Goal: Task Accomplishment & Management: Use online tool/utility

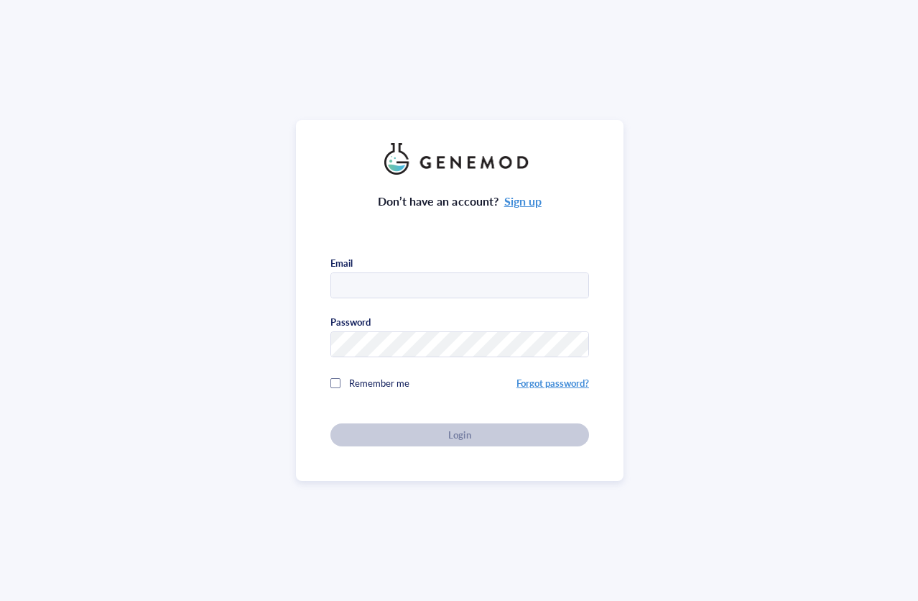
type input "kcabral@enders.tch.harvard.edu"
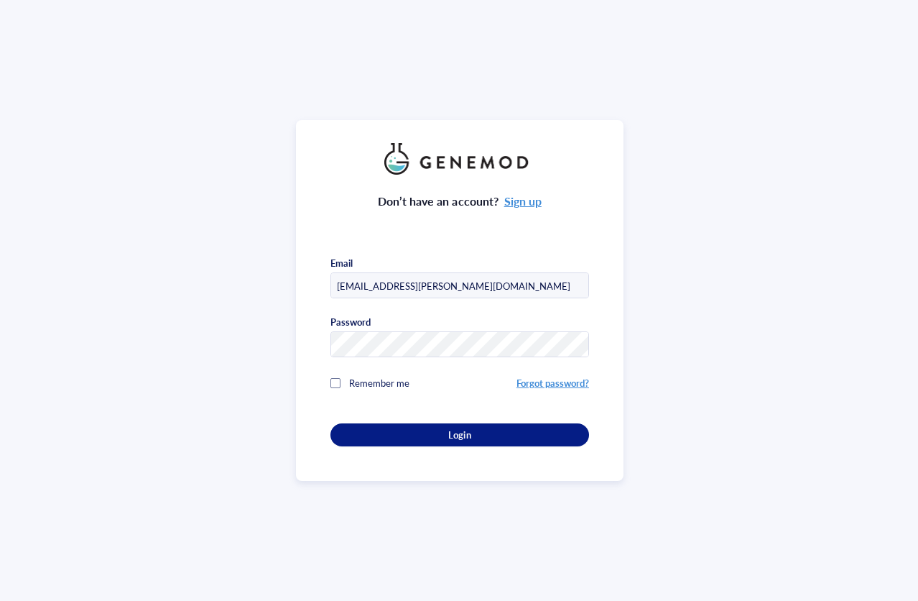
click at [443, 427] on div "Don’t have an account? Sign up Email kcabral@enders.tch.harvard.edu Password Re…" at bounding box center [459, 311] width 259 height 272
click at [334, 380] on div at bounding box center [335, 383] width 10 height 10
click at [443, 432] on div "Login" at bounding box center [459, 434] width 213 height 13
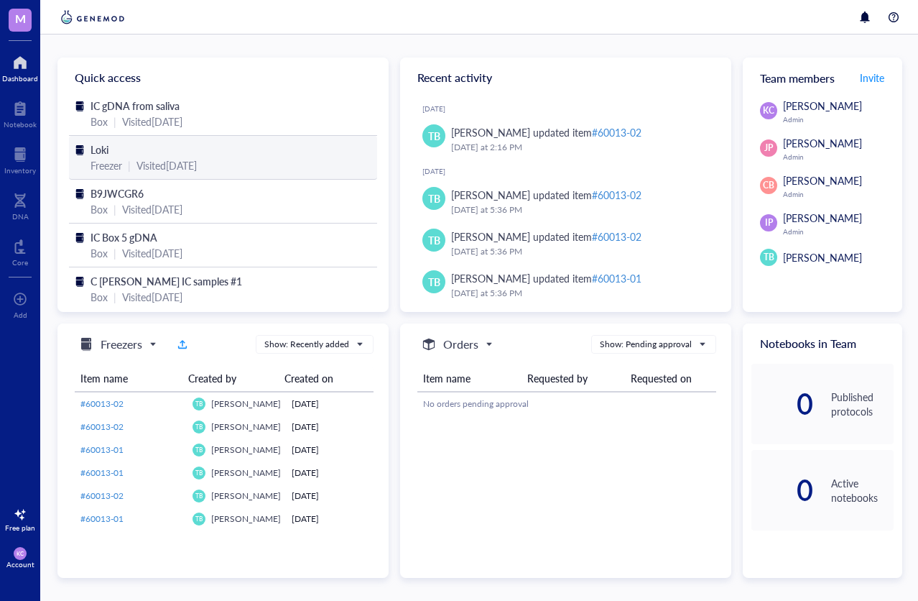
click at [91, 149] on span "Loki" at bounding box center [100, 149] width 18 height 14
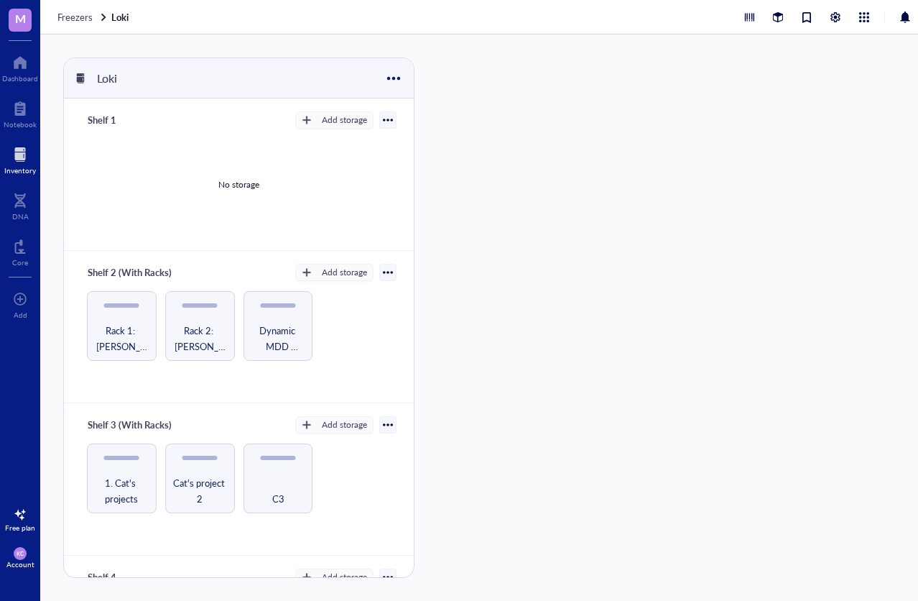
scroll to position [6, 0]
click at [118, 463] on div "1. Cat's projects" at bounding box center [122, 478] width 70 height 70
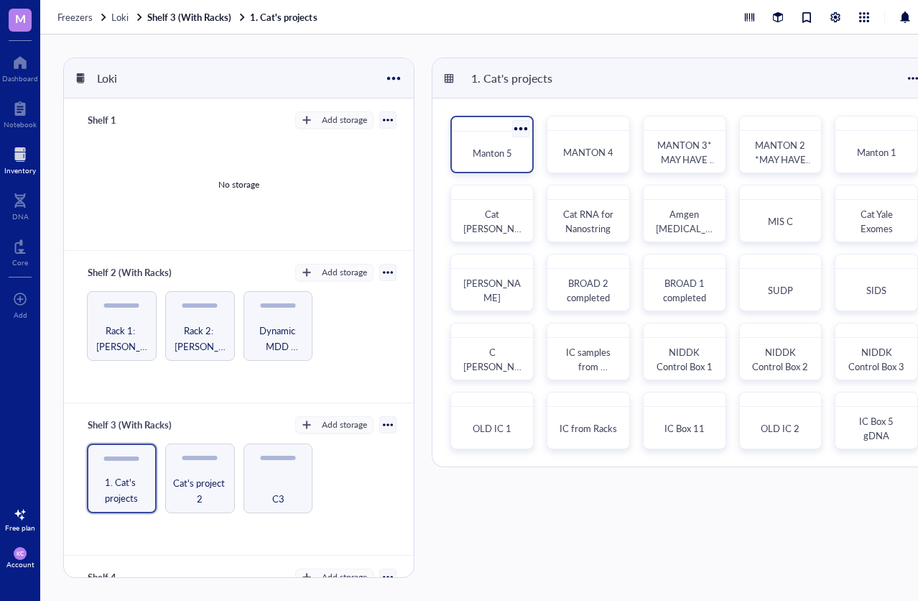
click at [491, 138] on div "Manton 5" at bounding box center [492, 153] width 69 height 32
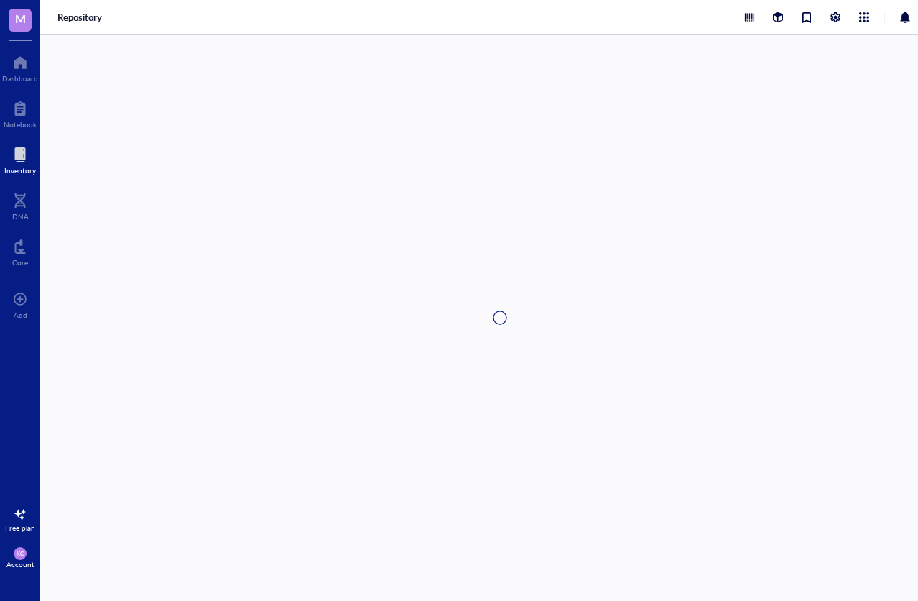
click at [491, 138] on div at bounding box center [499, 317] width 919 height 566
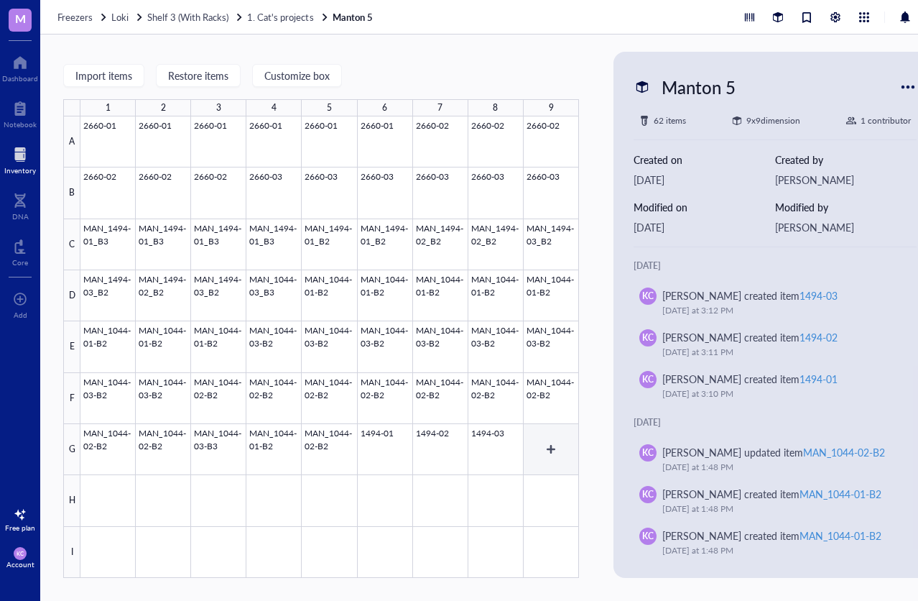
click at [540, 430] on div at bounding box center [329, 346] width 499 height 461
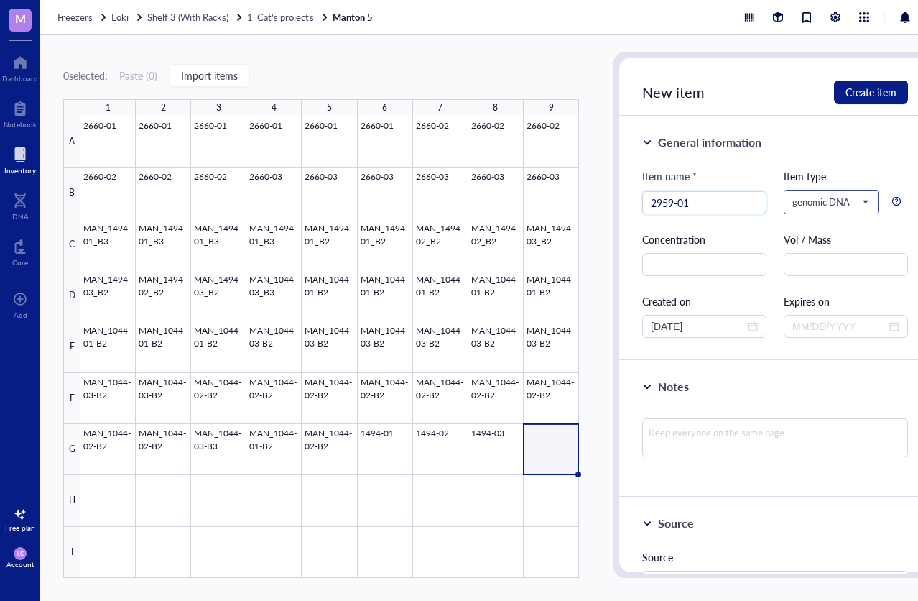
click at [858, 195] on span "genomic DNA" at bounding box center [829, 201] width 75 height 13
type input "2959-01"
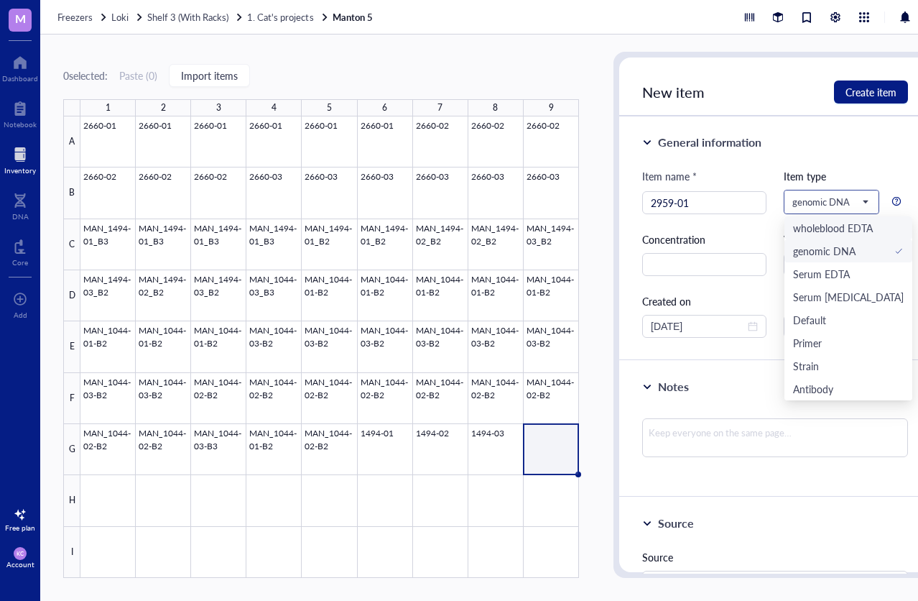
click at [831, 220] on div "wholeblood EDTA" at bounding box center [833, 228] width 80 height 16
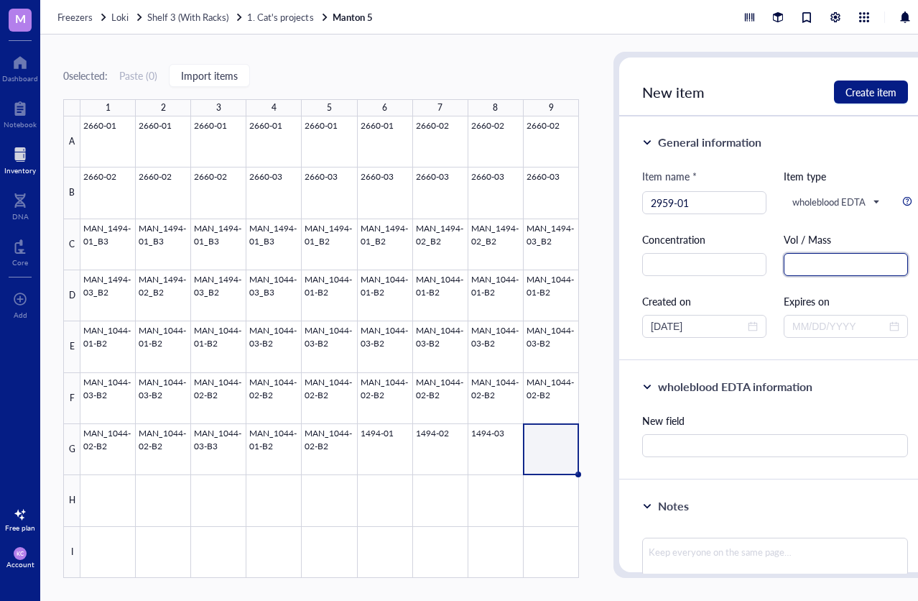
click at [797, 261] on input "text" at bounding box center [846, 264] width 124 height 23
type input "500ul"
click at [867, 88] on span "Create item" at bounding box center [870, 91] width 51 height 11
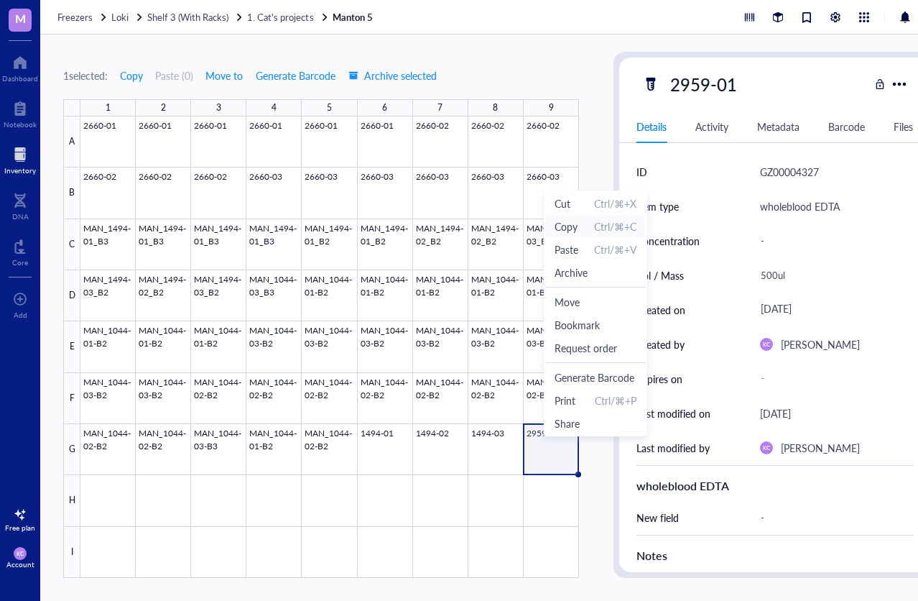
click at [564, 224] on span "Copy" at bounding box center [566, 226] width 23 height 16
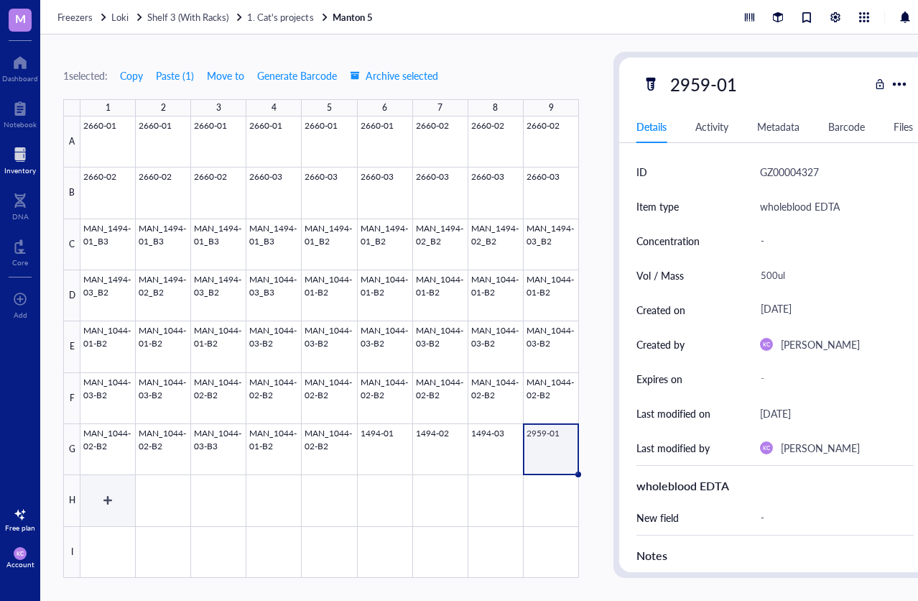
click at [105, 487] on div at bounding box center [329, 346] width 499 height 461
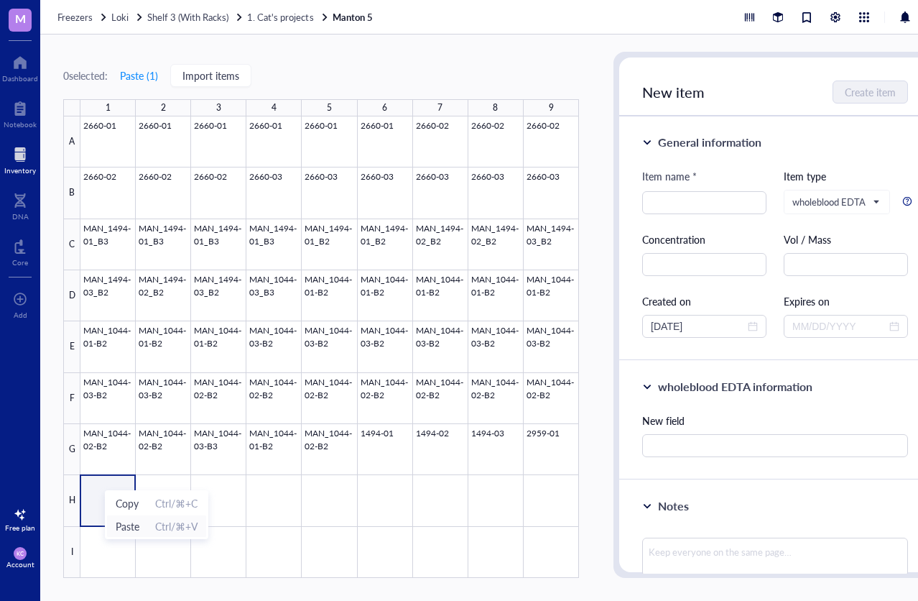
click at [124, 524] on span "Paste" at bounding box center [128, 526] width 24 height 16
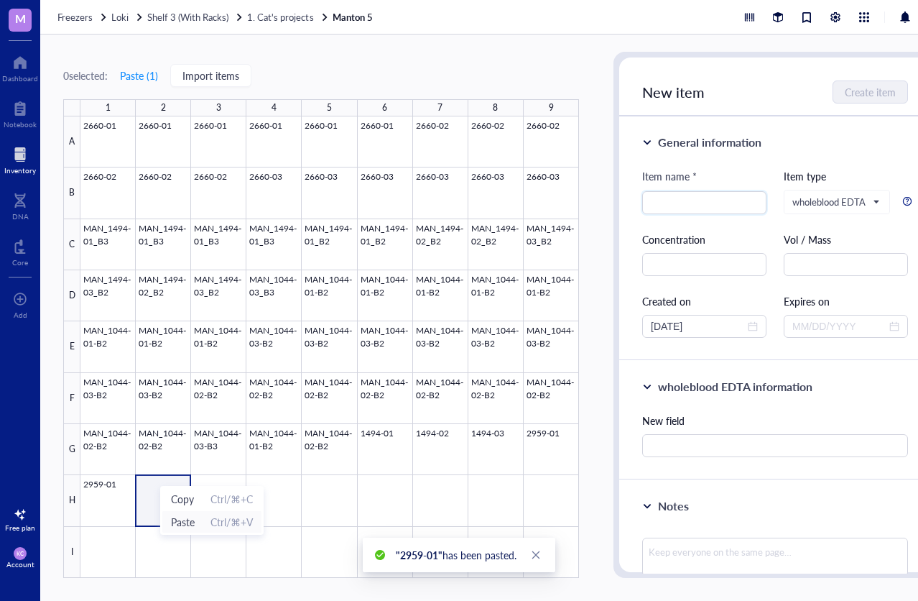
click at [180, 523] on span "Paste" at bounding box center [183, 522] width 24 height 16
click at [236, 526] on span "Paste" at bounding box center [238, 522] width 24 height 16
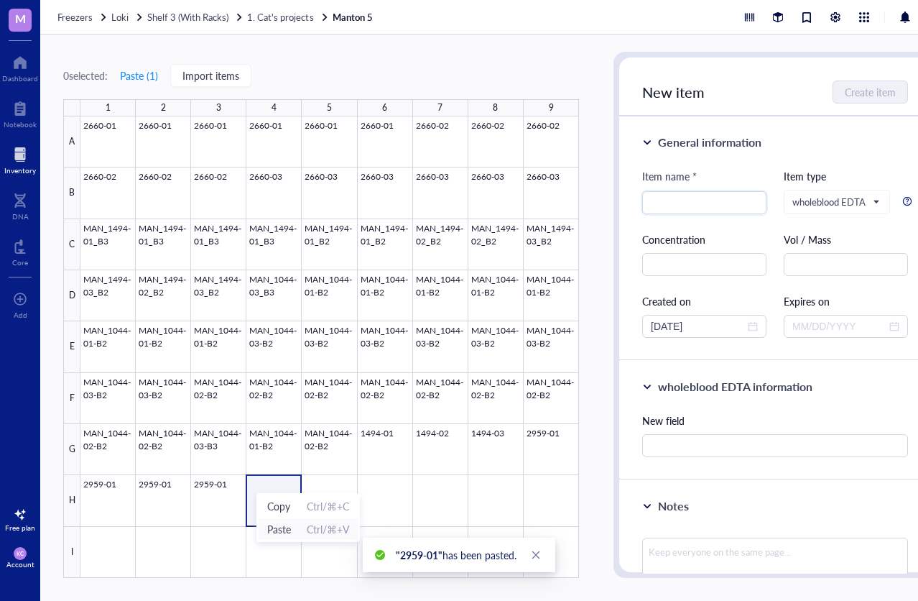
click at [277, 529] on span "Paste" at bounding box center [279, 529] width 24 height 16
click at [358, 529] on span "Paste" at bounding box center [360, 530] width 24 height 16
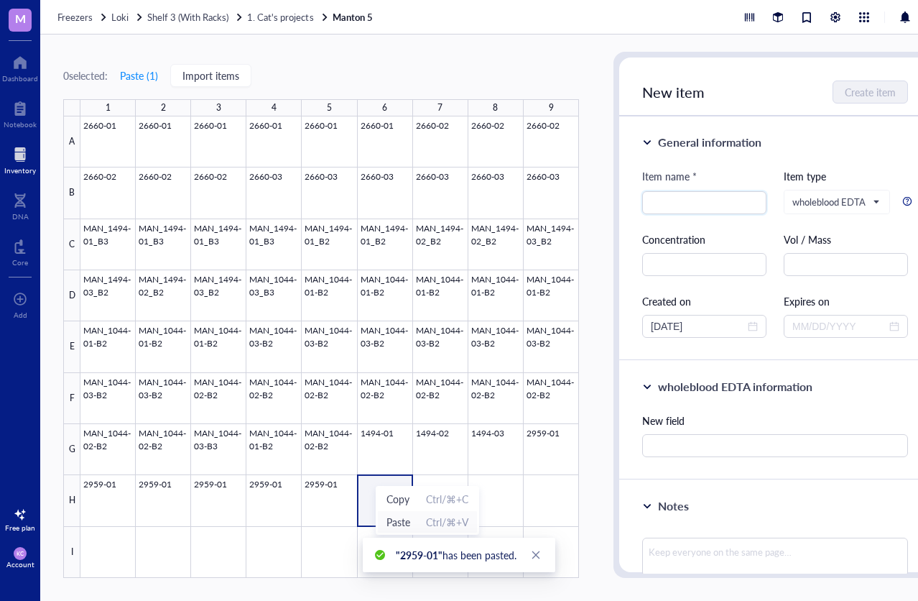
click at [402, 524] on span "Paste" at bounding box center [398, 522] width 24 height 16
click at [448, 514] on span "Paste" at bounding box center [449, 516] width 24 height 16
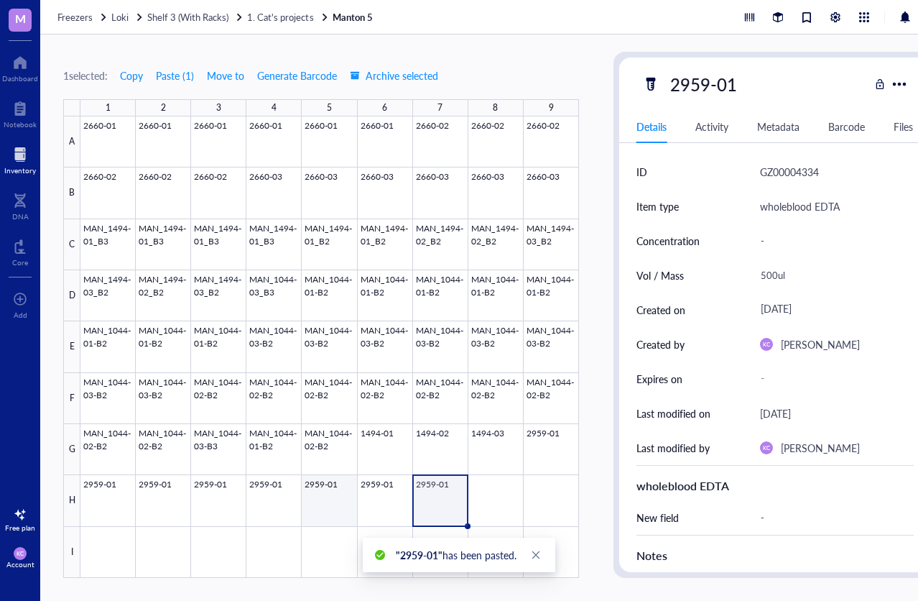
click at [335, 489] on div at bounding box center [329, 346] width 499 height 461
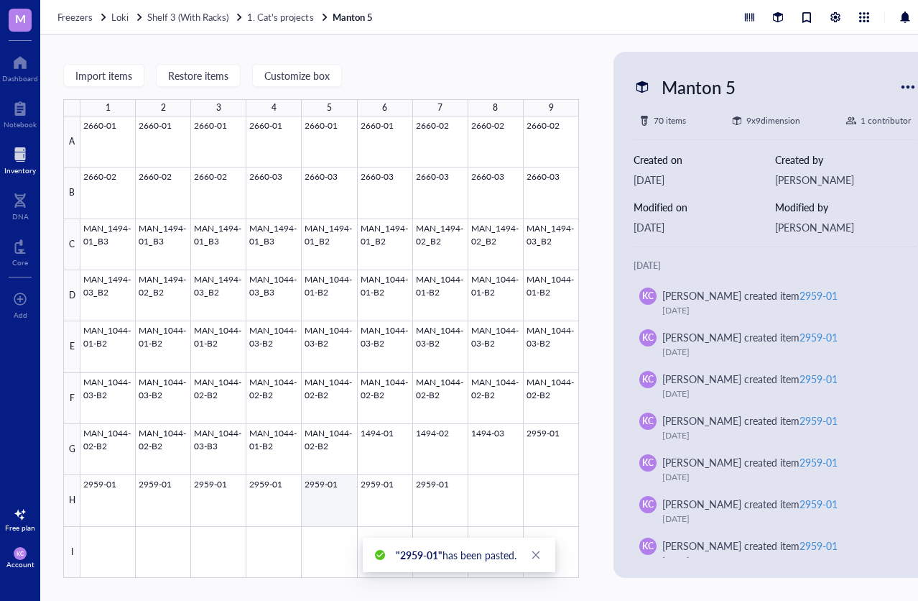
click at [335, 489] on div at bounding box center [329, 346] width 499 height 461
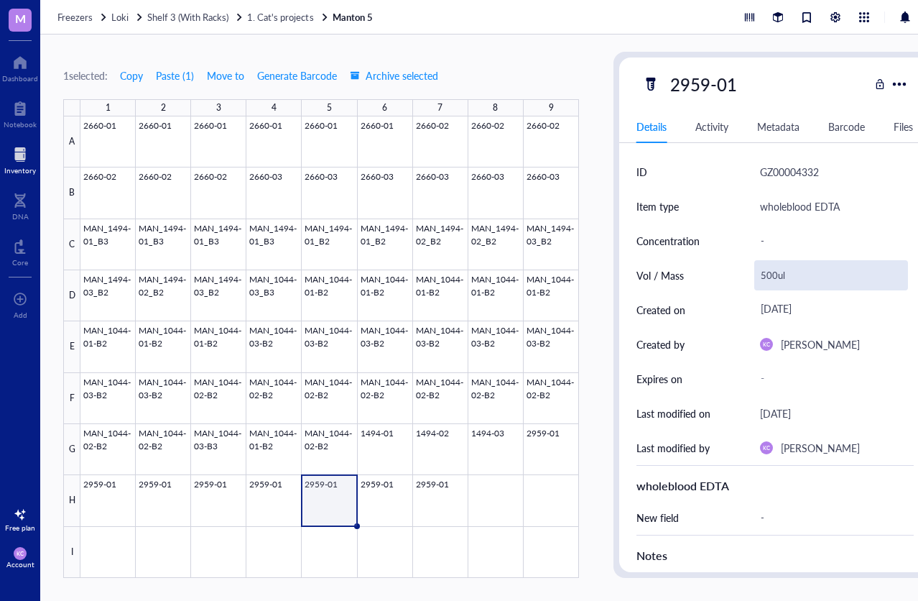
click at [777, 264] on div "500ul" at bounding box center [831, 275] width 154 height 30
drag, startPoint x: 787, startPoint y: 266, endPoint x: 715, endPoint y: 264, distance: 72.6
click at [715, 264] on div "Vol / Mass 500ul" at bounding box center [774, 275] width 277 height 34
type input "1ml"
click at [379, 496] on div at bounding box center [329, 346] width 499 height 461
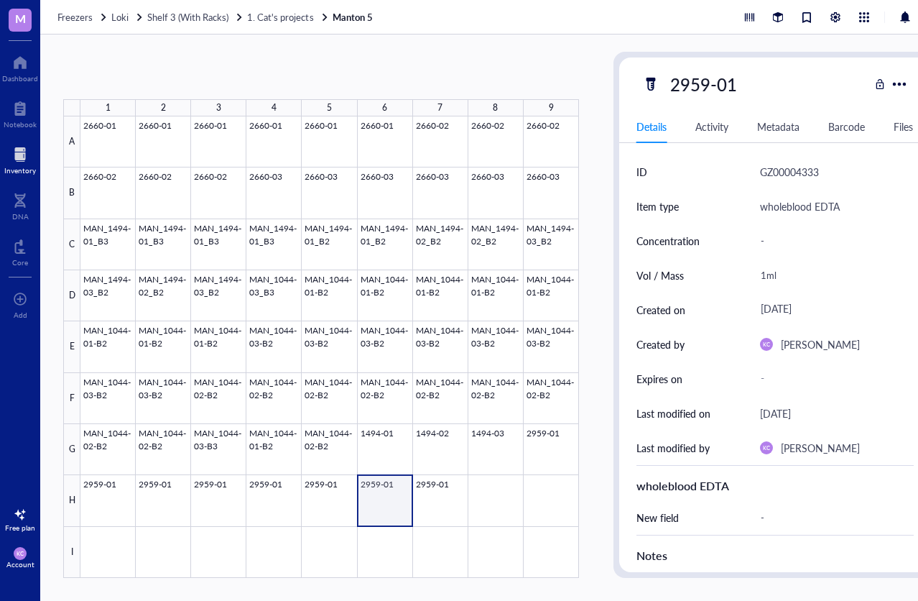
click at [379, 496] on div at bounding box center [329, 346] width 499 height 461
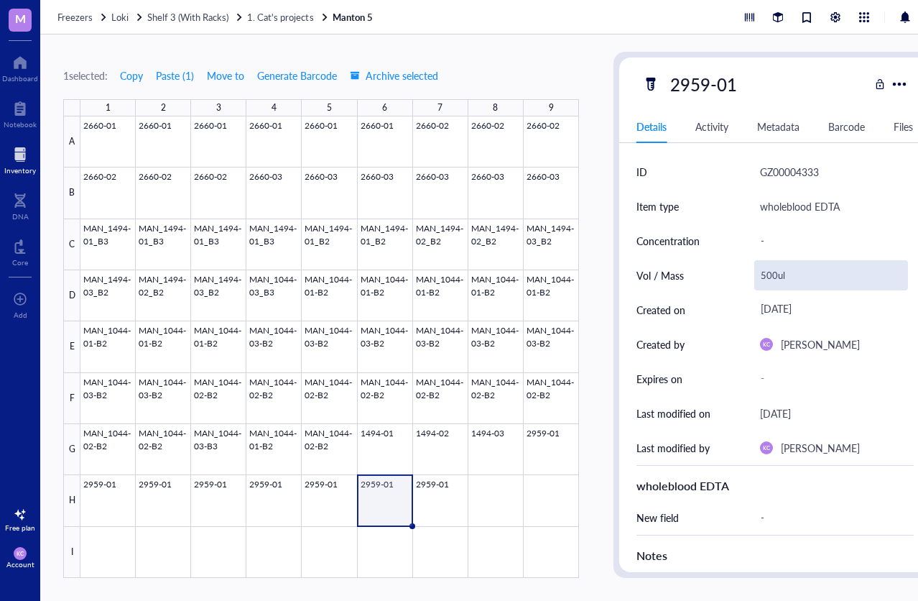
click at [778, 260] on div "500ul" at bounding box center [831, 275] width 154 height 30
drag, startPoint x: 787, startPoint y: 267, endPoint x: 727, endPoint y: 264, distance: 60.4
click at [727, 264] on div "Vol / Mass 500ul" at bounding box center [774, 275] width 277 height 34
type input "1ml"
click at [443, 482] on div at bounding box center [329, 346] width 499 height 461
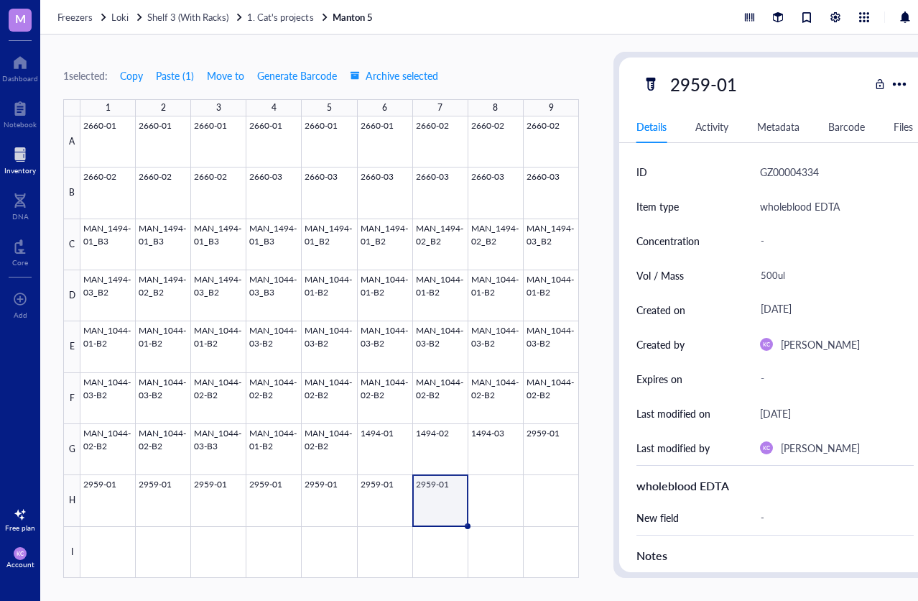
click at [443, 482] on div at bounding box center [329, 346] width 499 height 461
click at [777, 263] on div "500ul" at bounding box center [831, 275] width 154 height 30
drag, startPoint x: 787, startPoint y: 264, endPoint x: 680, endPoint y: 262, distance: 107.0
click at [680, 262] on div "Vol / Mass 500ul" at bounding box center [774, 275] width 277 height 34
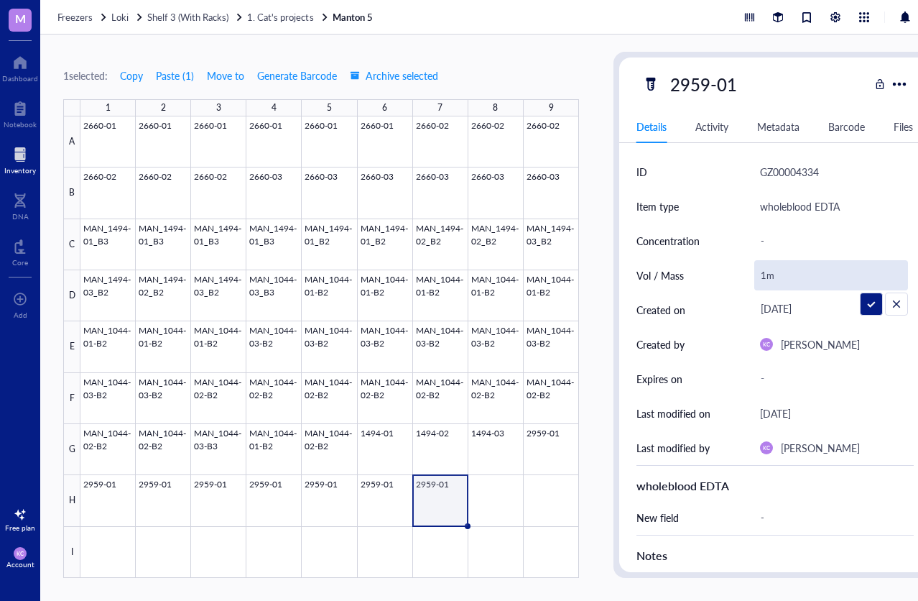
type input "1ml"
click at [868, 297] on div "[DATE]" at bounding box center [831, 310] width 154 height 26
